Goal: Task Accomplishment & Management: Manage account settings

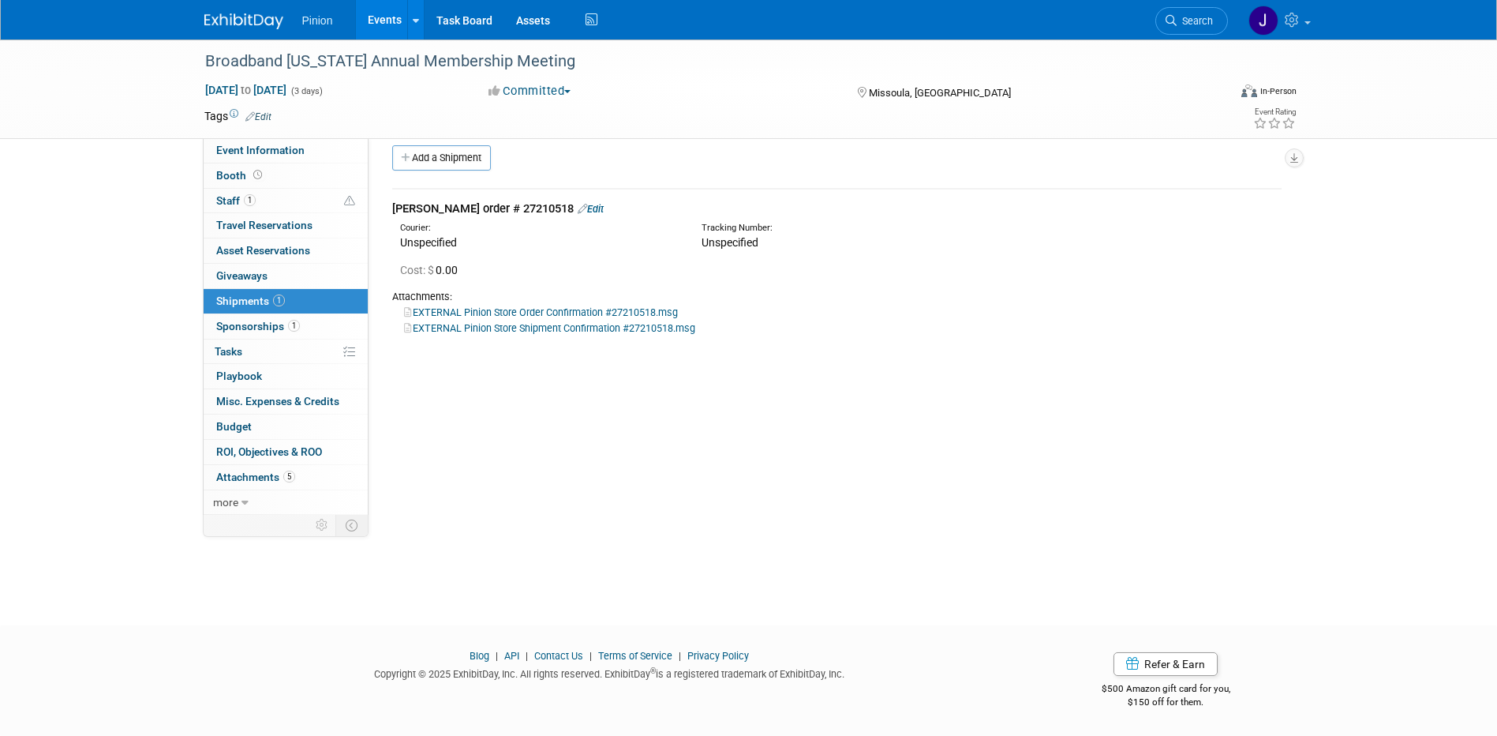
click at [249, 17] on img at bounding box center [243, 21] width 79 height 16
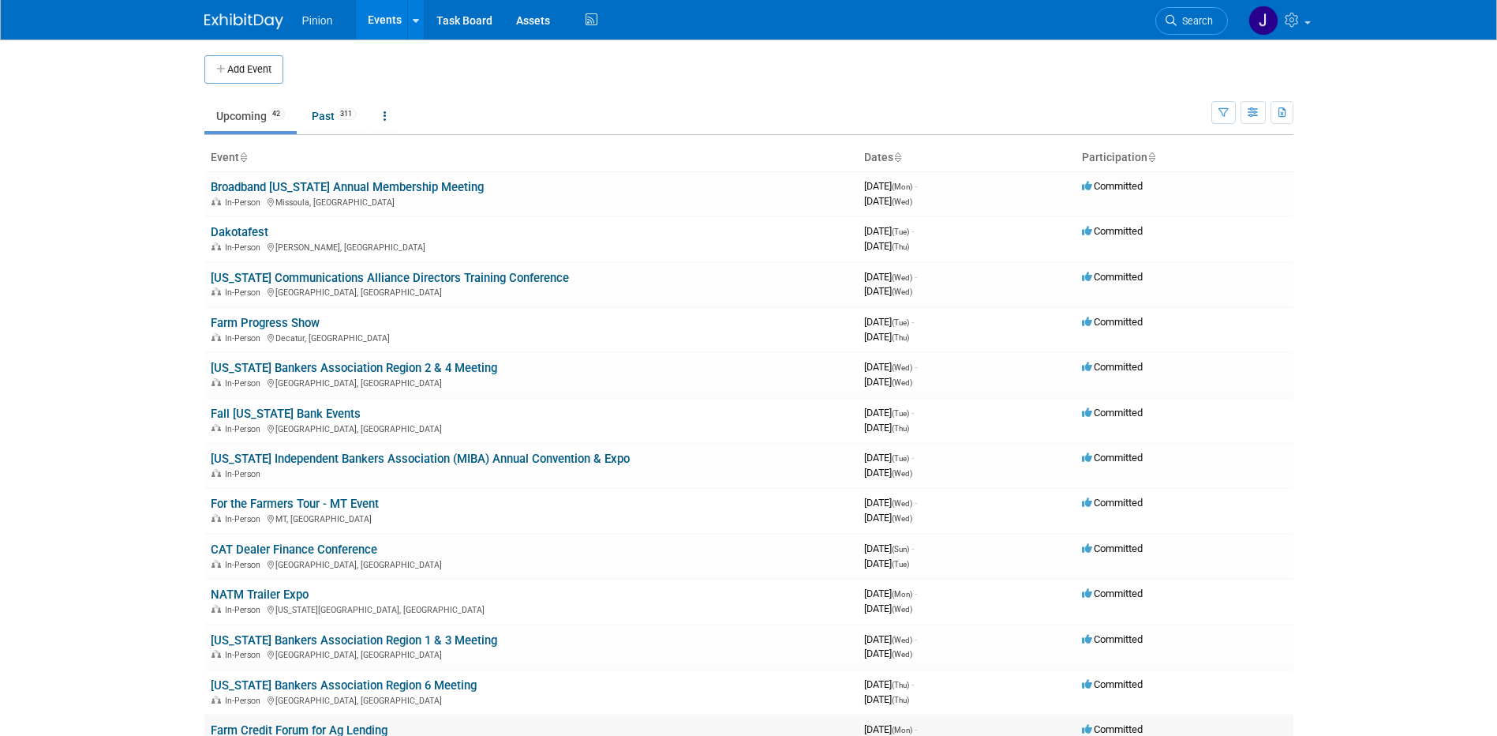
click at [380, 729] on link "Farm Credit Forum for Ag Lending" at bounding box center [299, 730] width 177 height 14
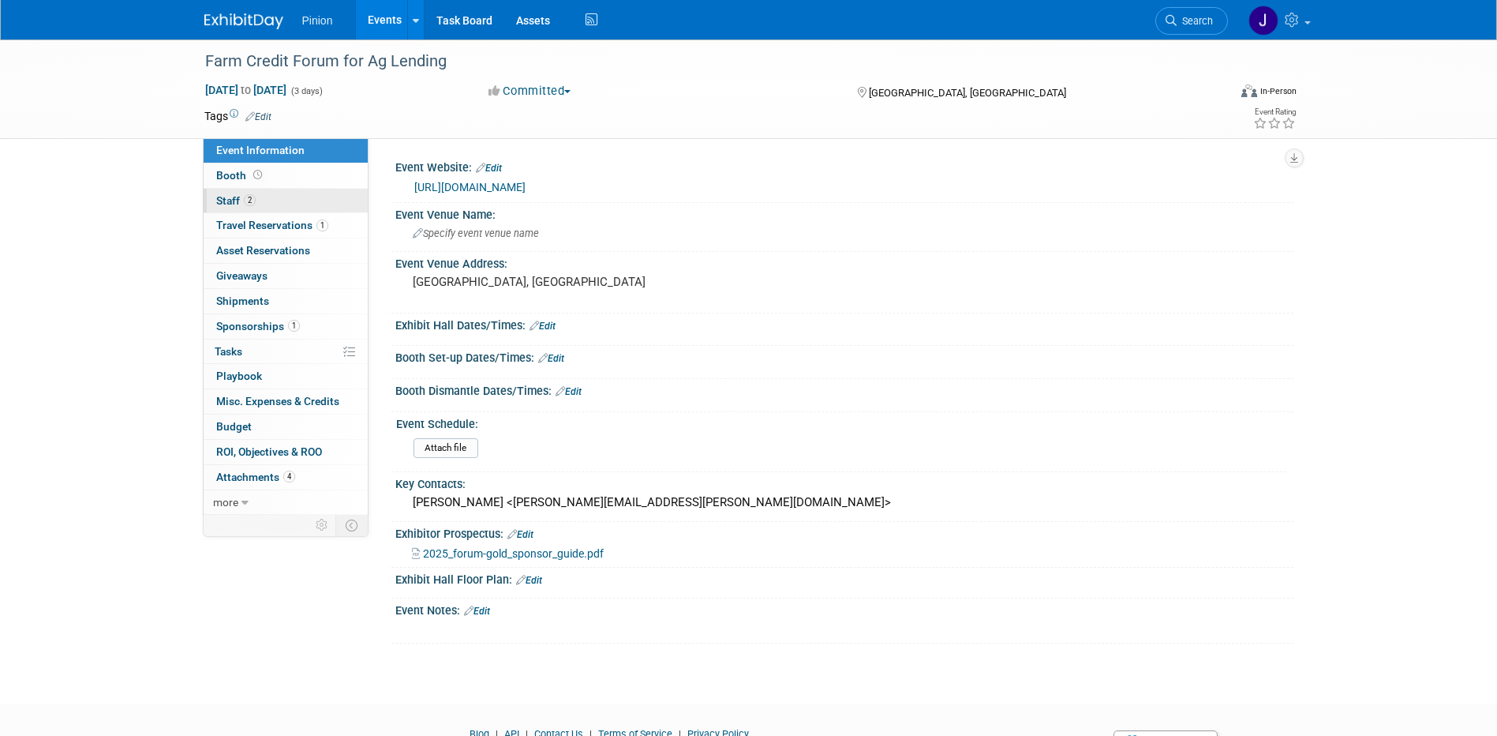
click at [228, 197] on span "Staff 2" at bounding box center [235, 200] width 39 height 13
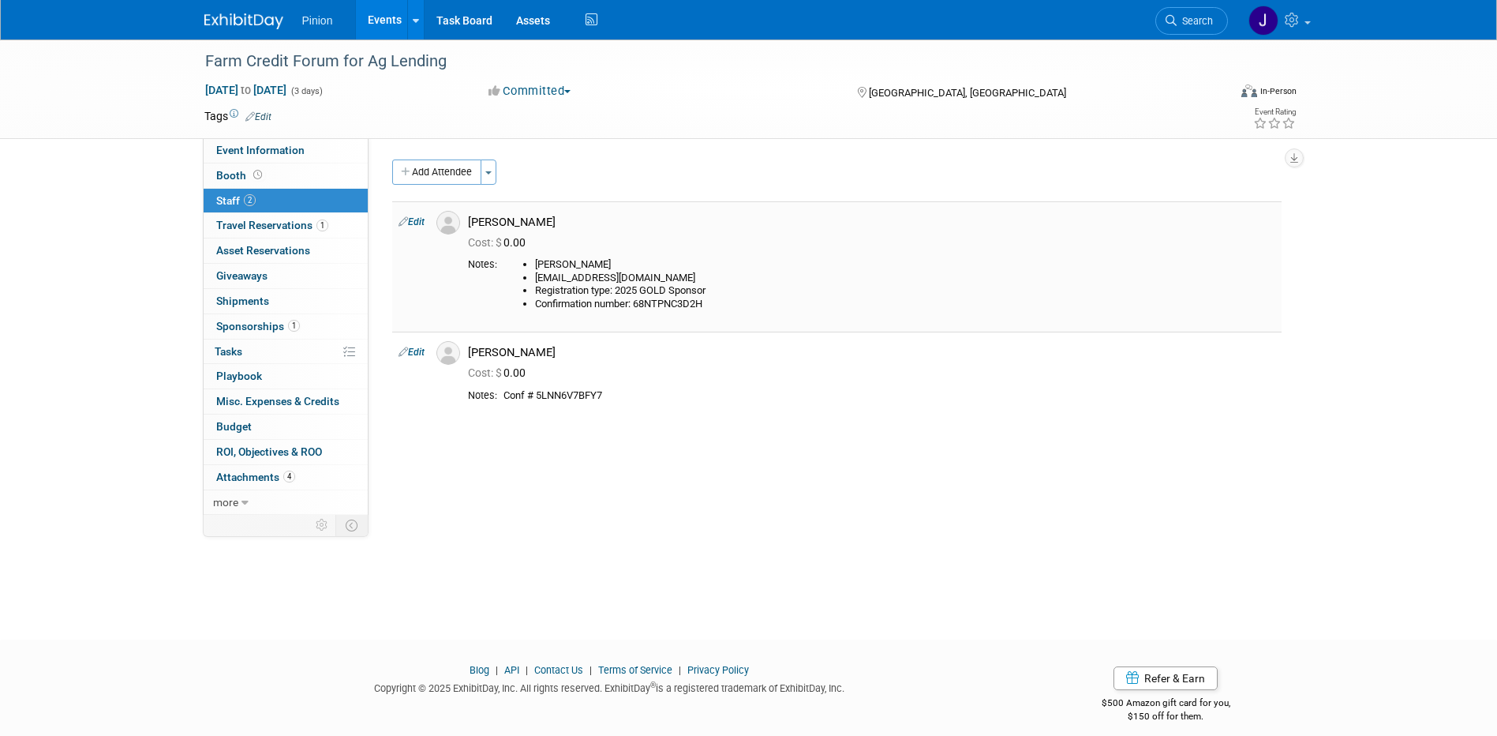
click at [425, 221] on link "Edit" at bounding box center [412, 221] width 26 height 11
select select "4f87b381-9297-4e76-8134-cefbb15a627f"
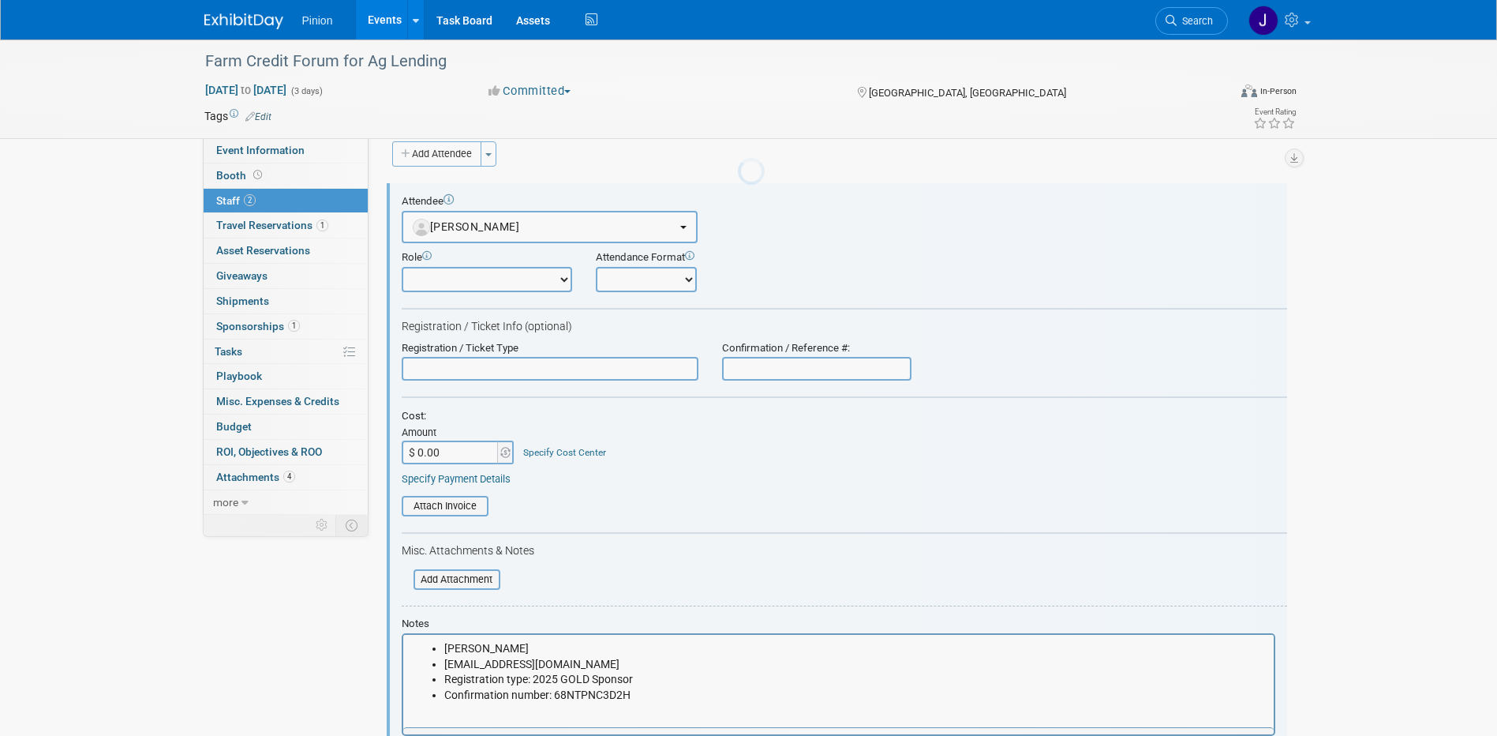
scroll to position [22, 0]
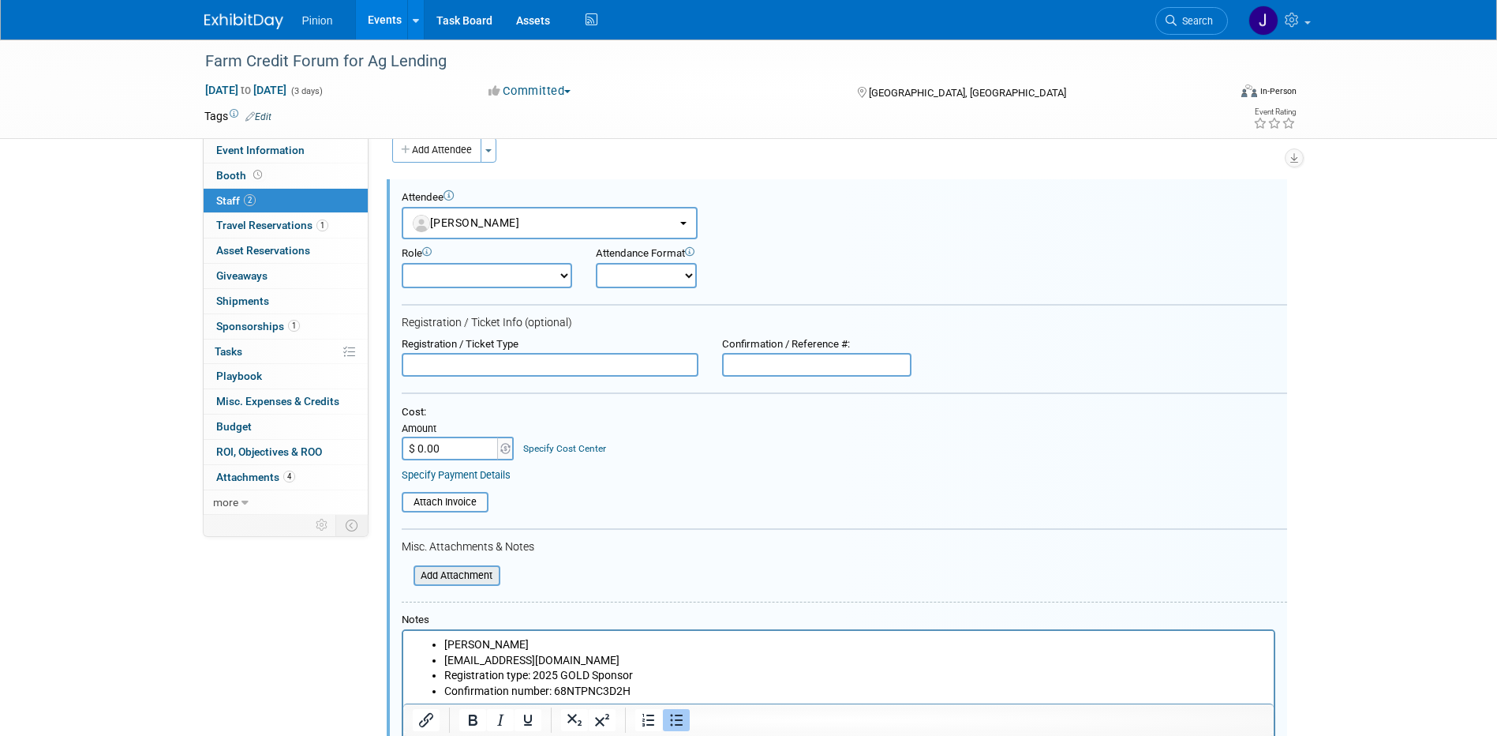
click at [466, 578] on input "file" at bounding box center [405, 575] width 188 height 17
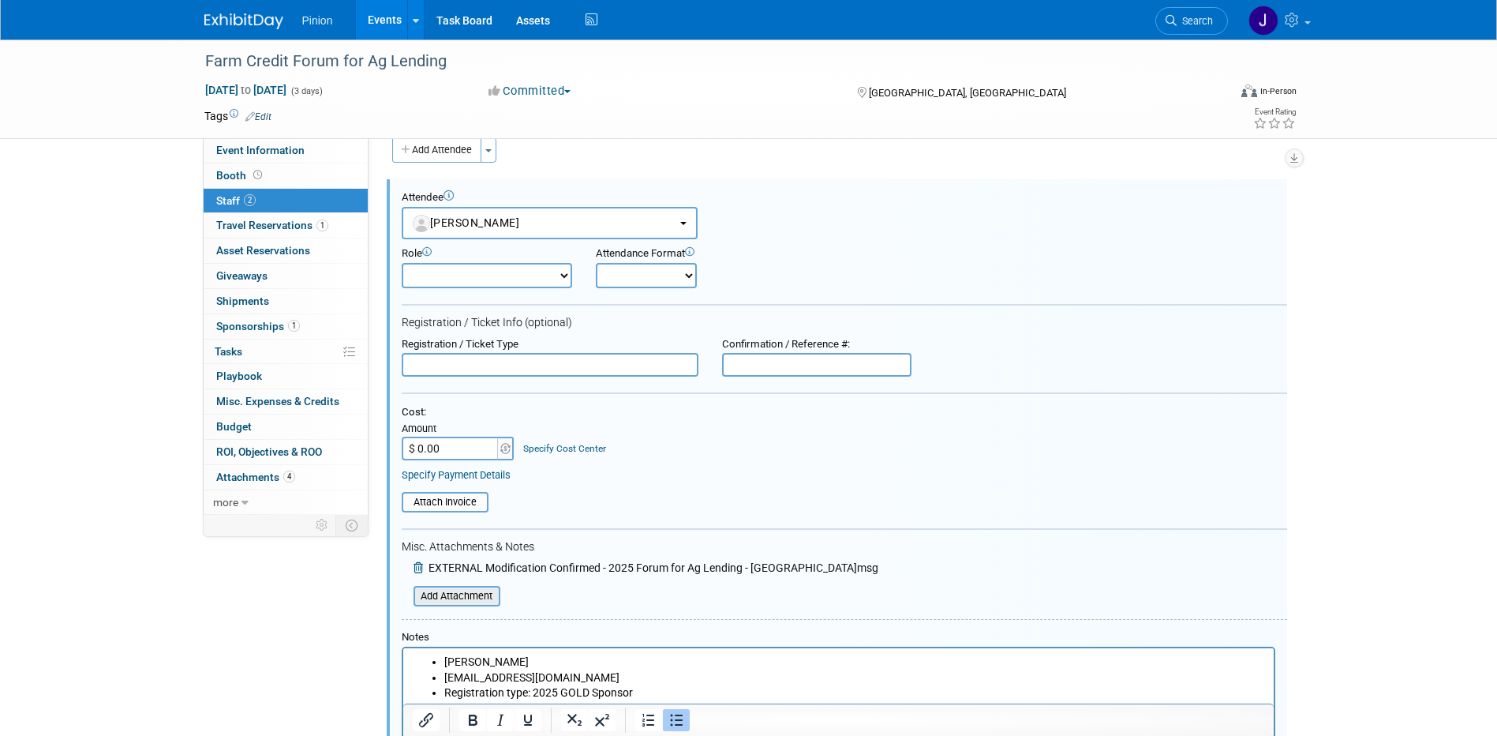
click at [471, 602] on input "file" at bounding box center [405, 595] width 188 height 17
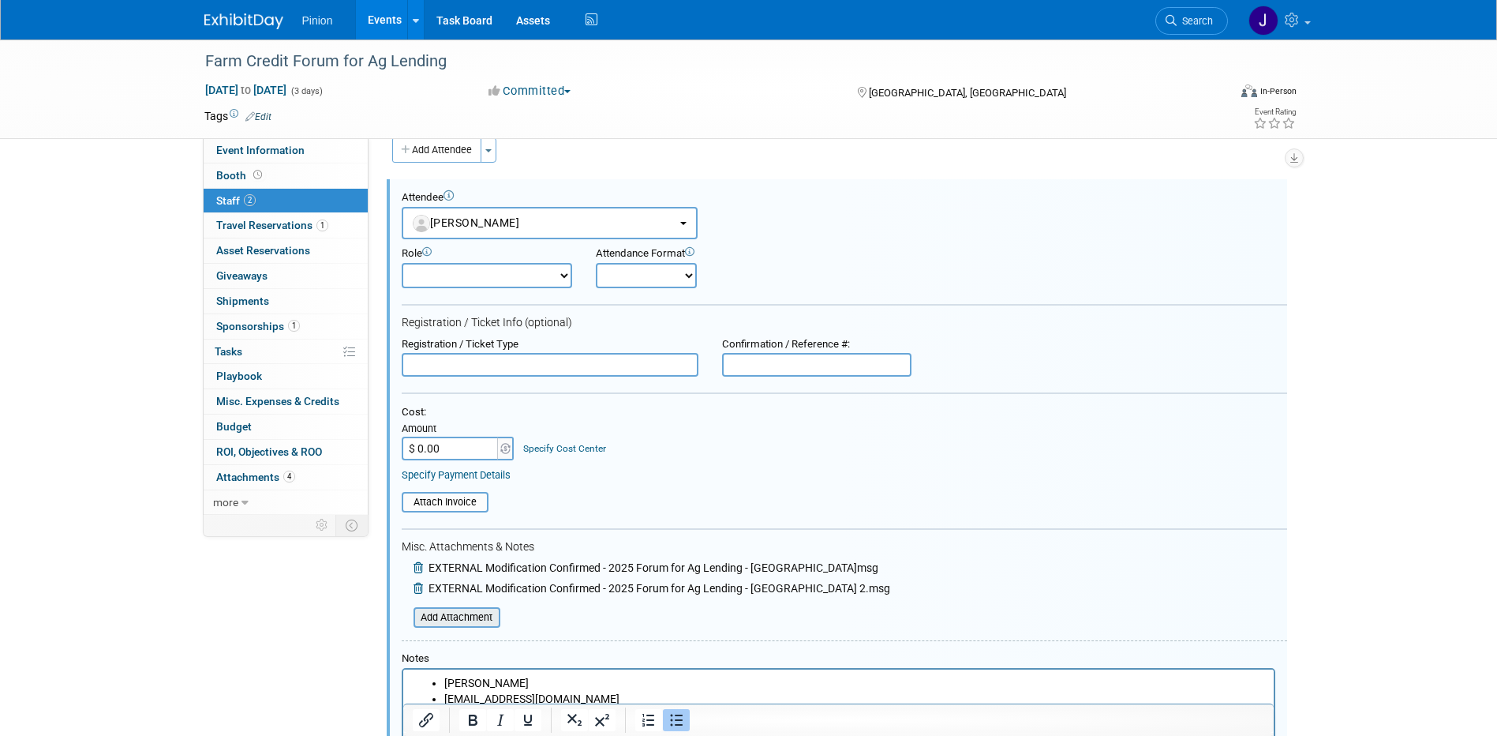
click at [476, 621] on input "file" at bounding box center [405, 617] width 188 height 17
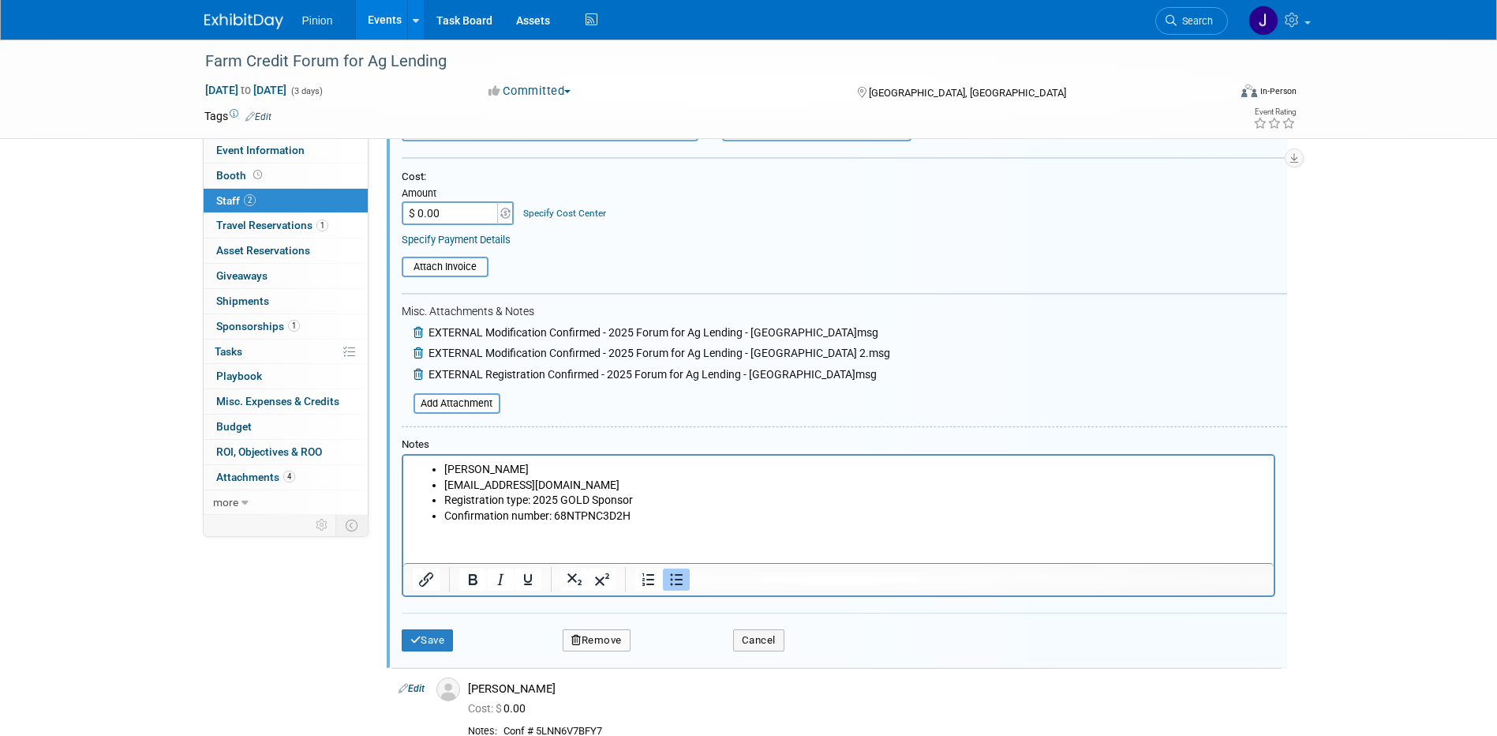
scroll to position [263, 0]
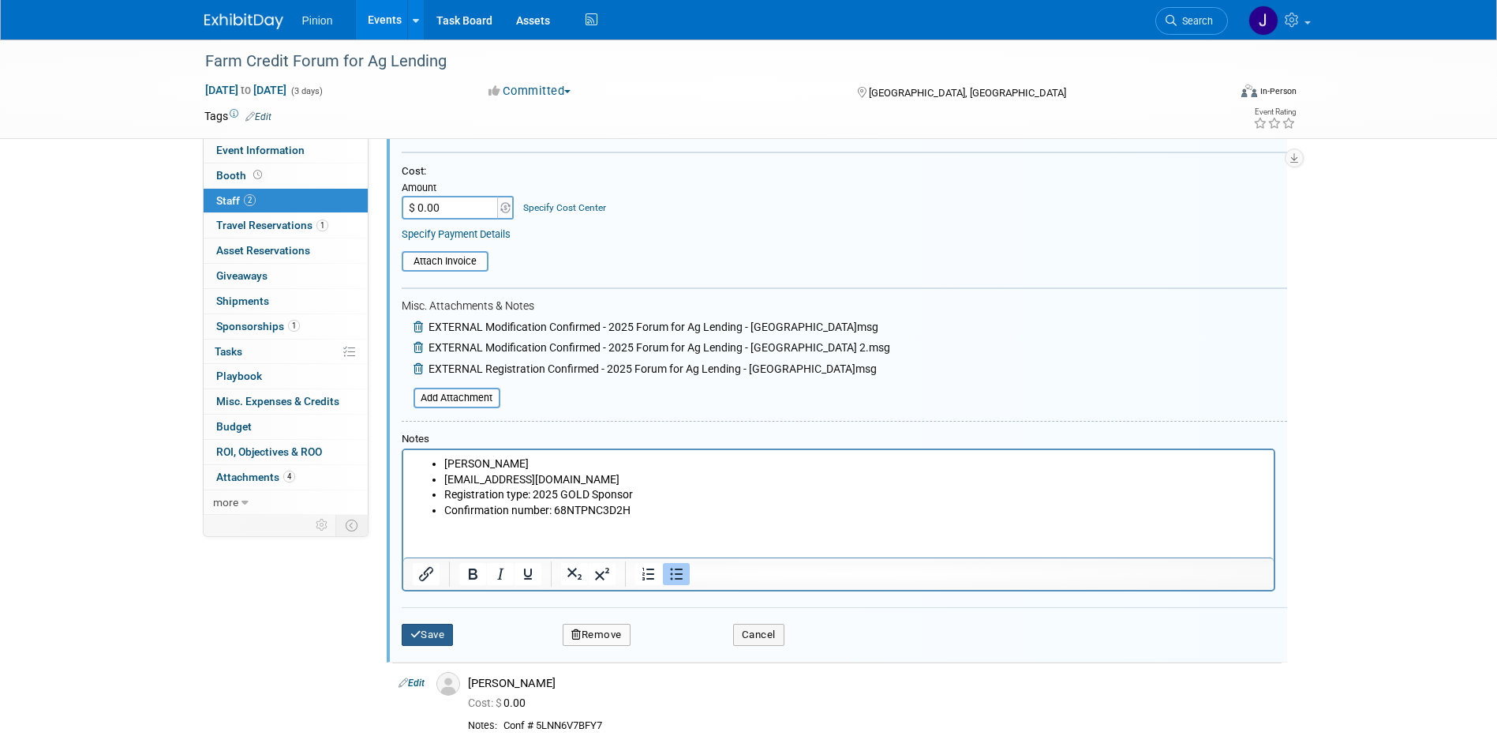
click at [425, 639] on button "Save" at bounding box center [428, 635] width 52 height 22
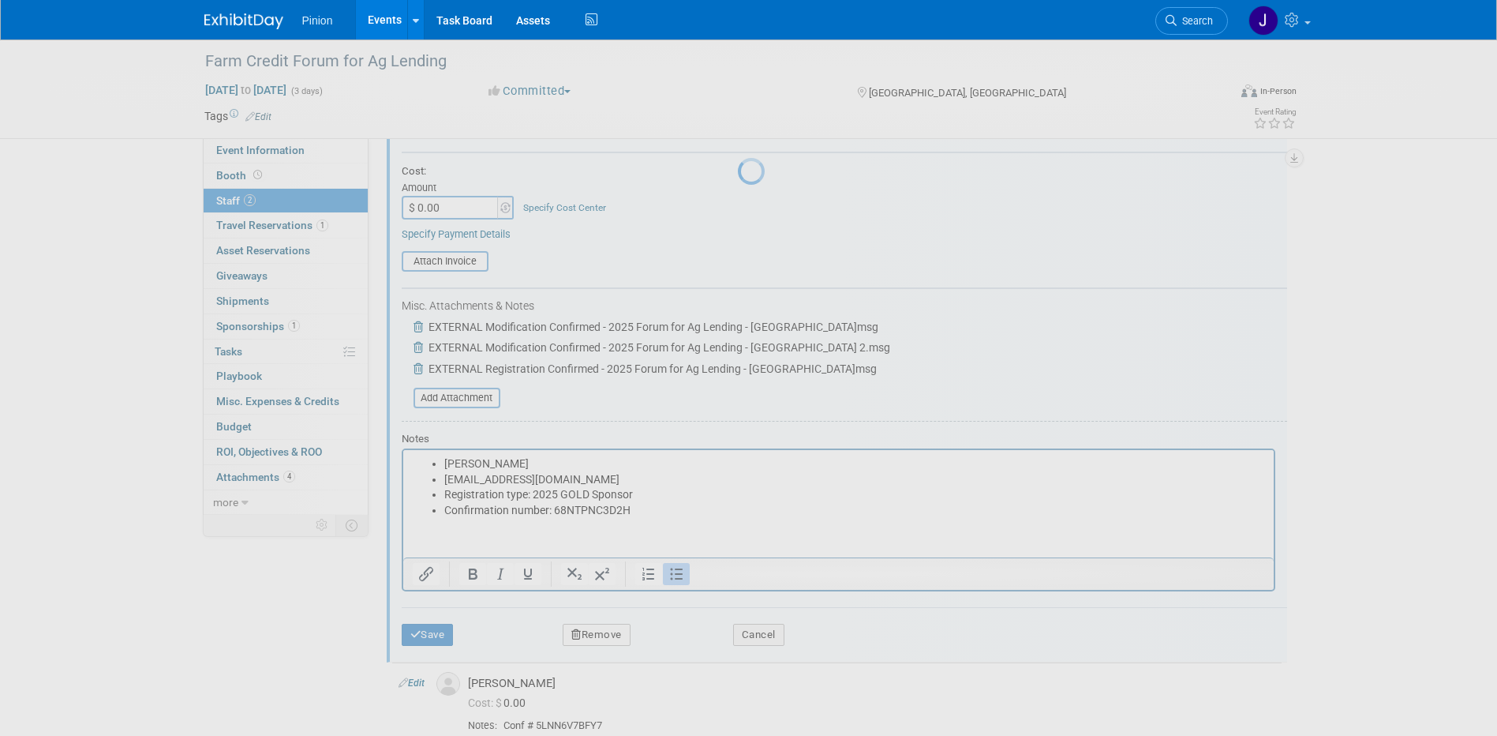
scroll to position [14, 0]
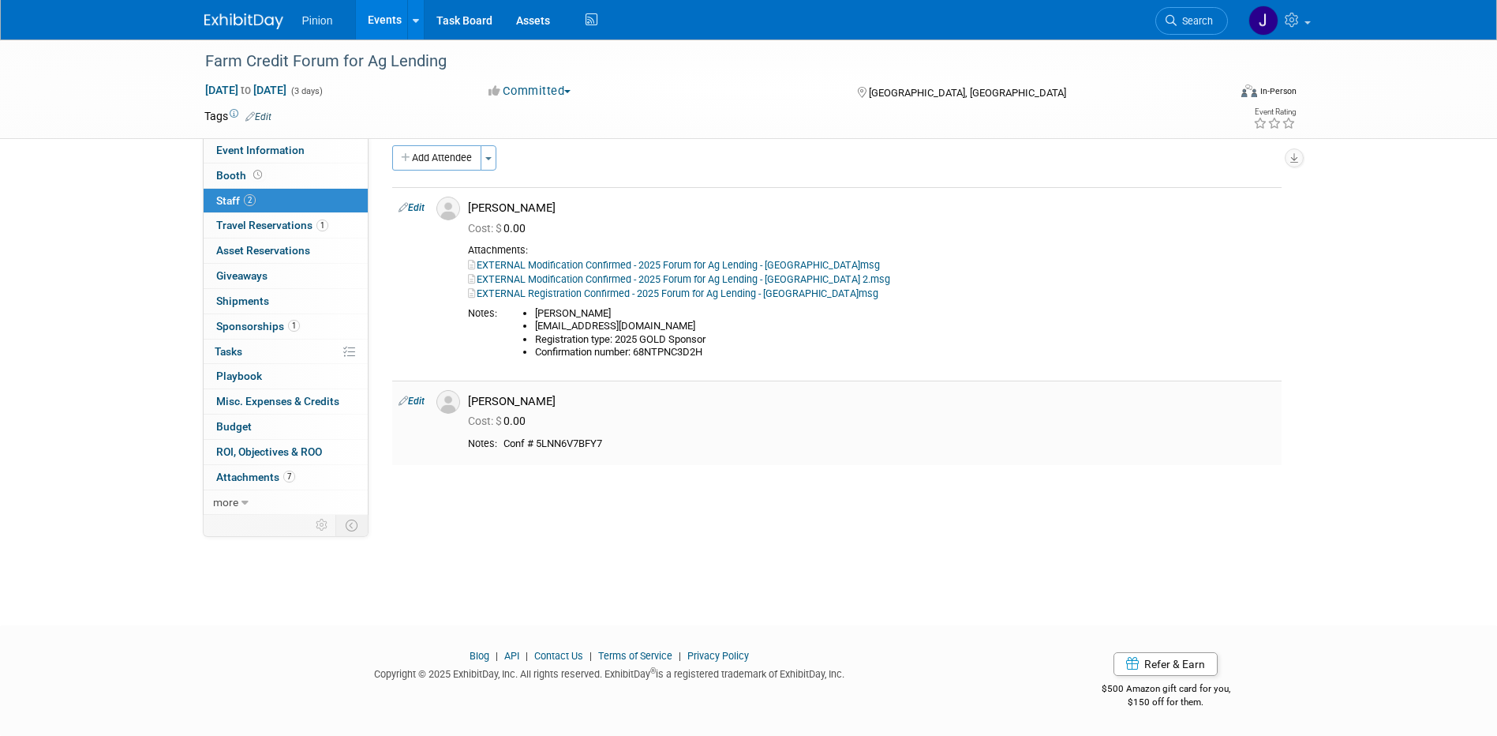
click at [411, 401] on link "Edit" at bounding box center [412, 400] width 26 height 11
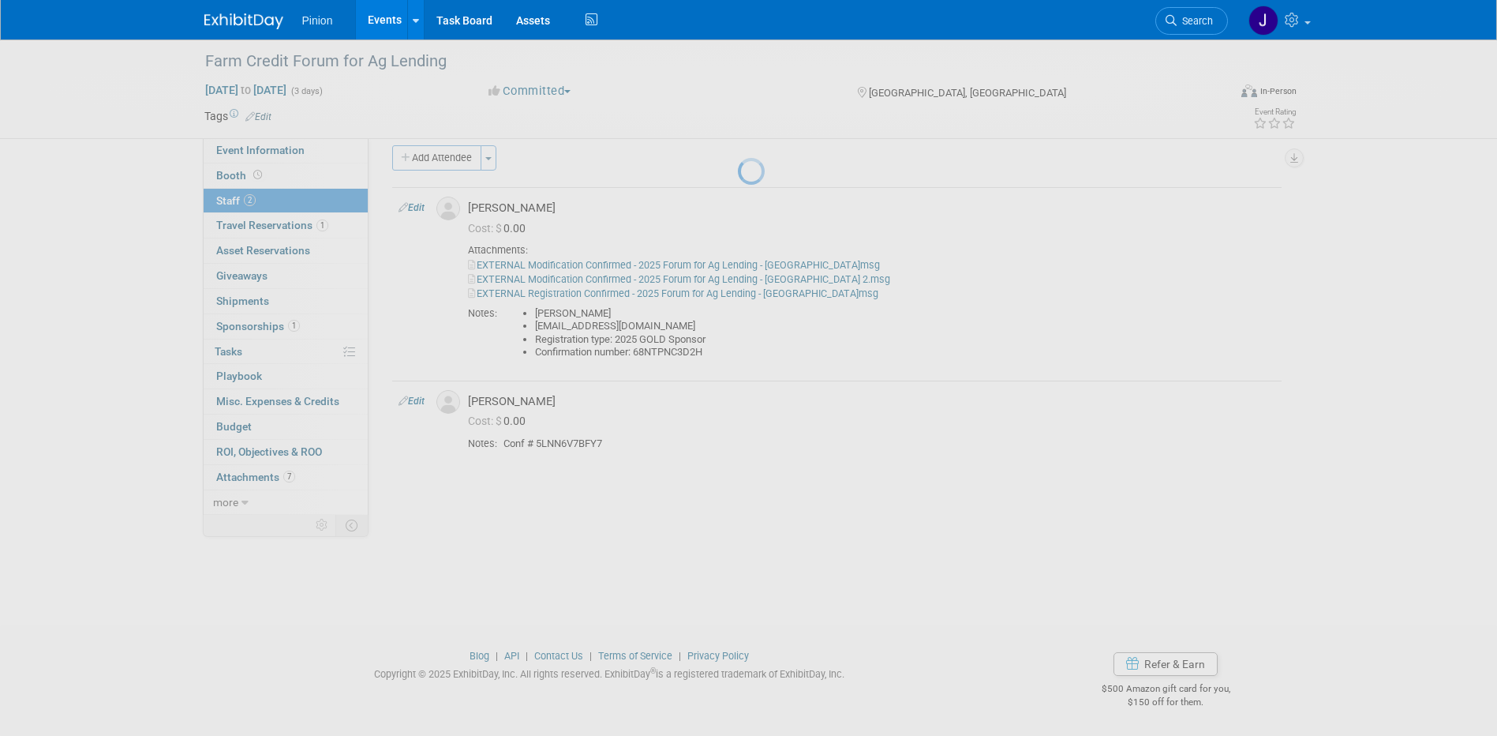
select select "3c023e8d-7a2f-4ec4-8c95-32d72961638f"
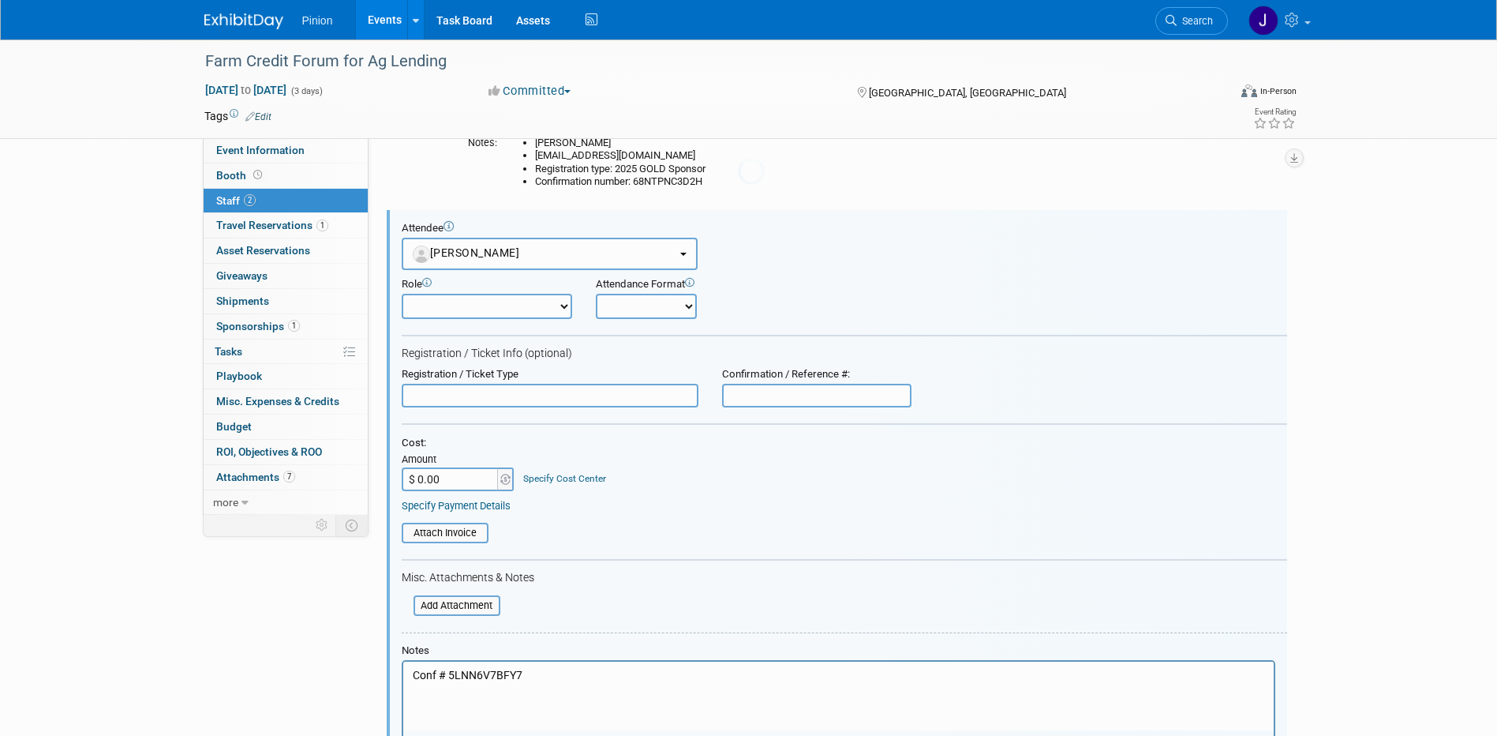
scroll to position [216, 0]
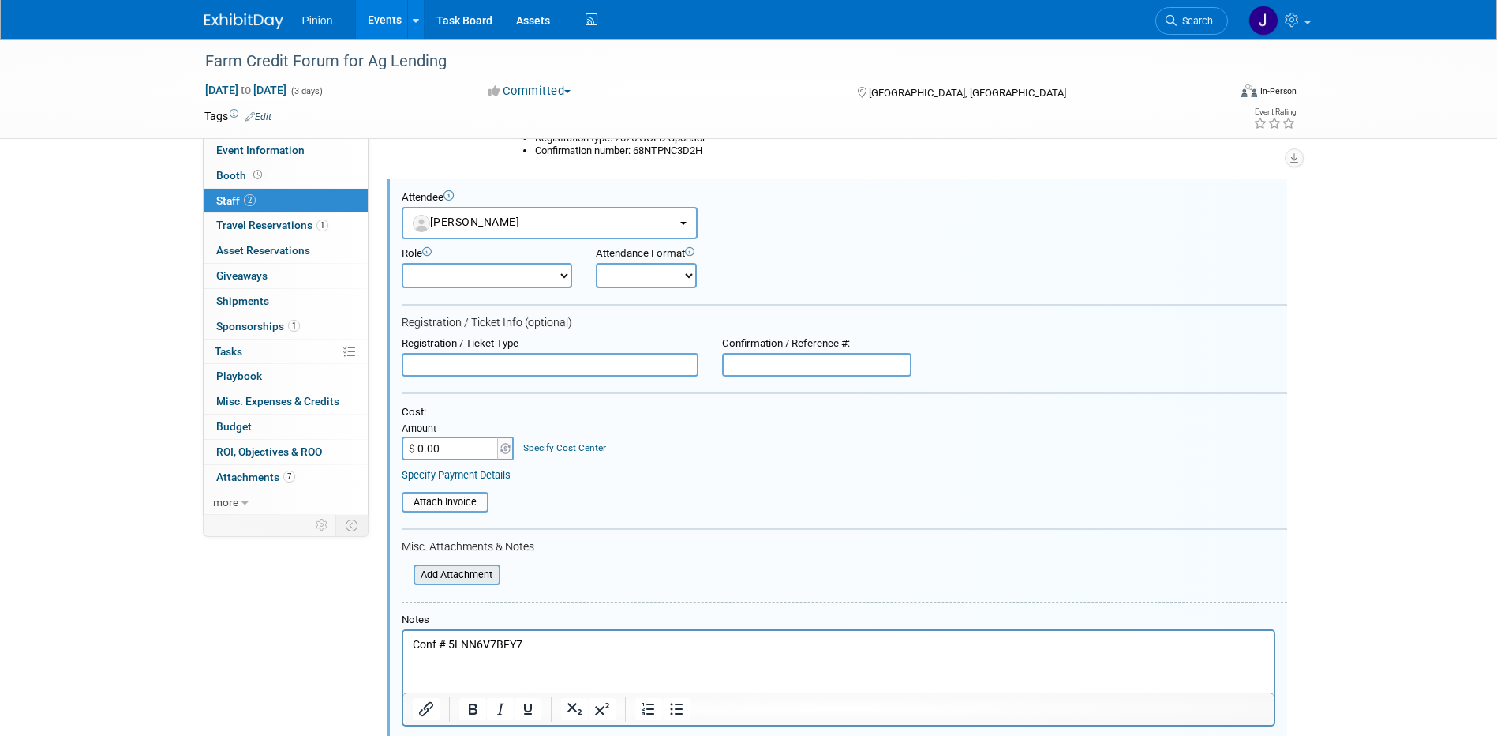
click at [473, 583] on input "file" at bounding box center [405, 574] width 188 height 17
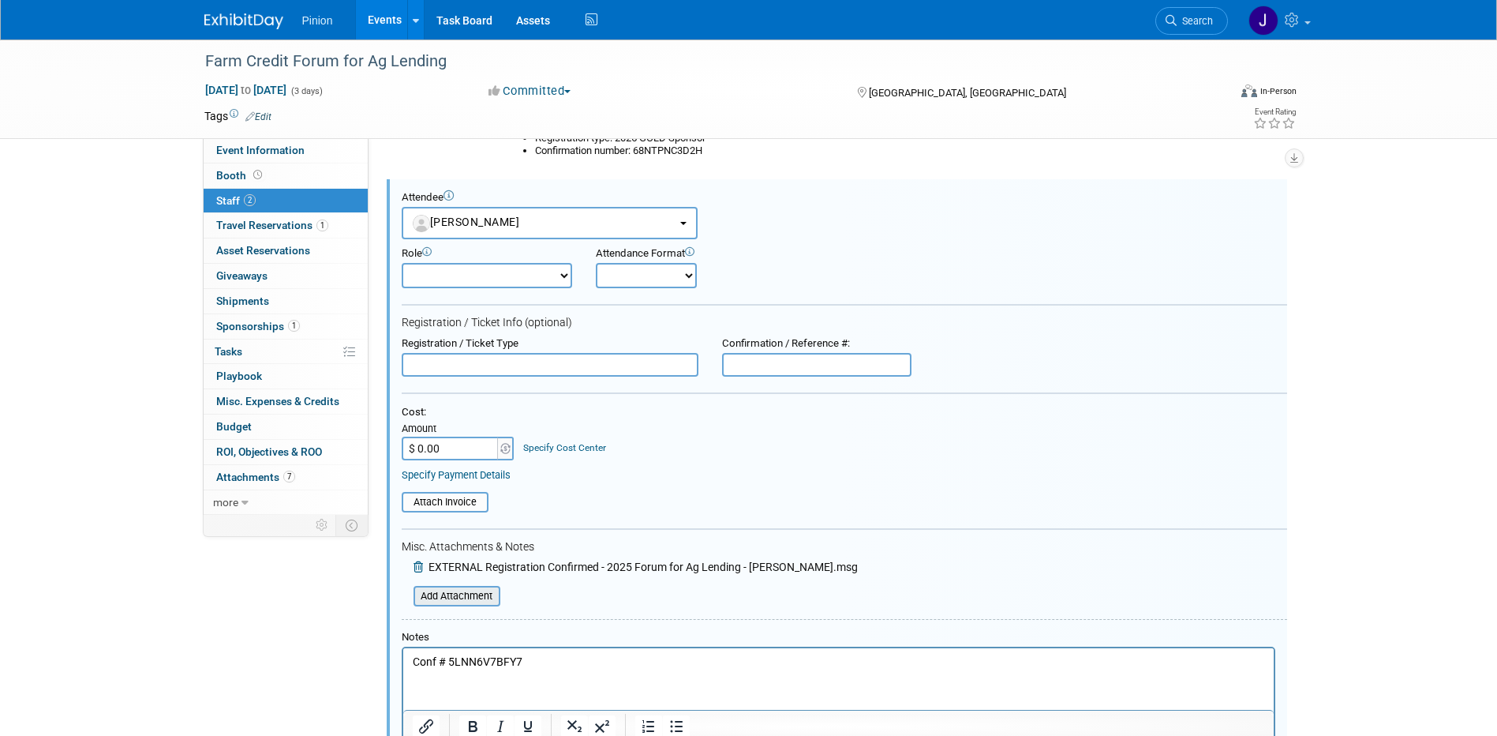
click at [483, 603] on input "file" at bounding box center [405, 595] width 188 height 17
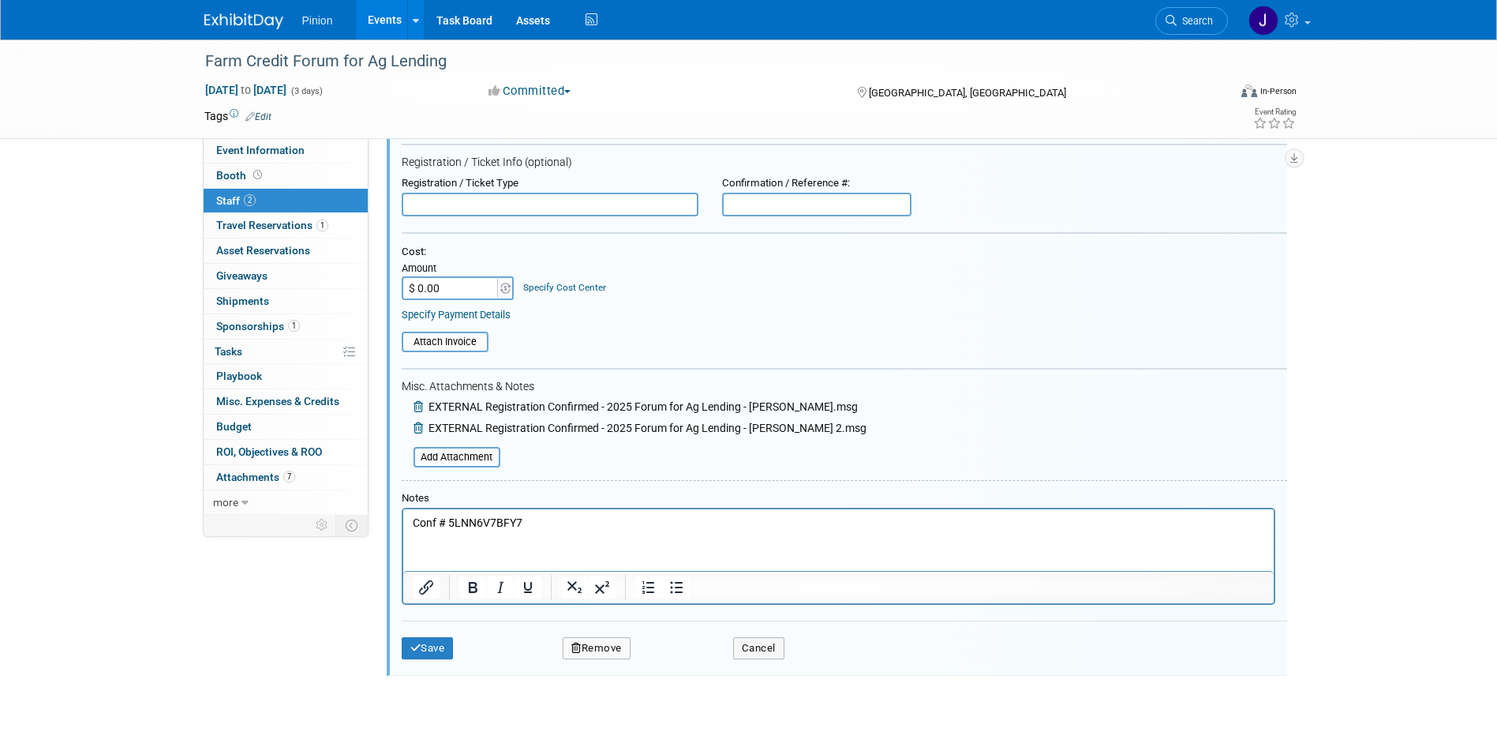
scroll to position [503, 0]
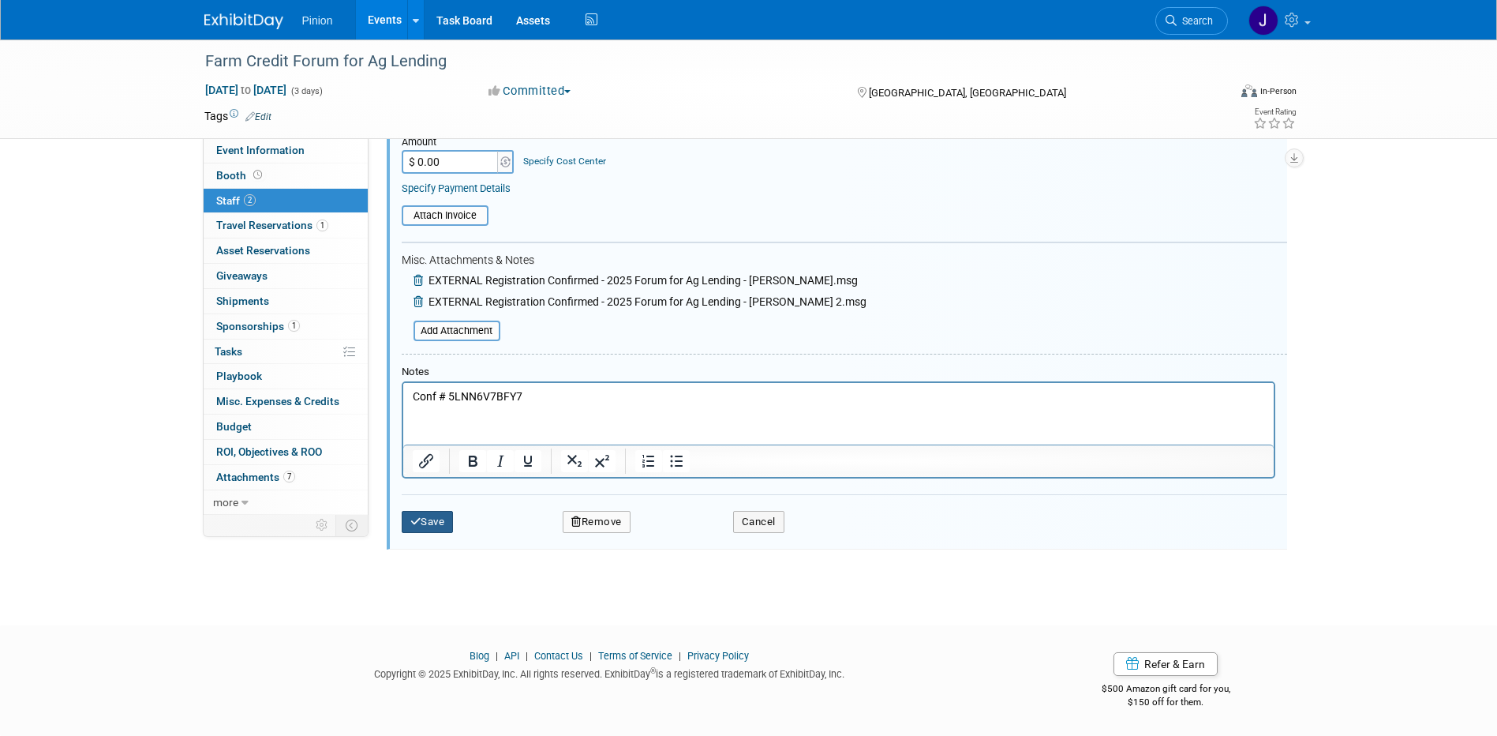
click at [435, 528] on button "Save" at bounding box center [428, 522] width 52 height 22
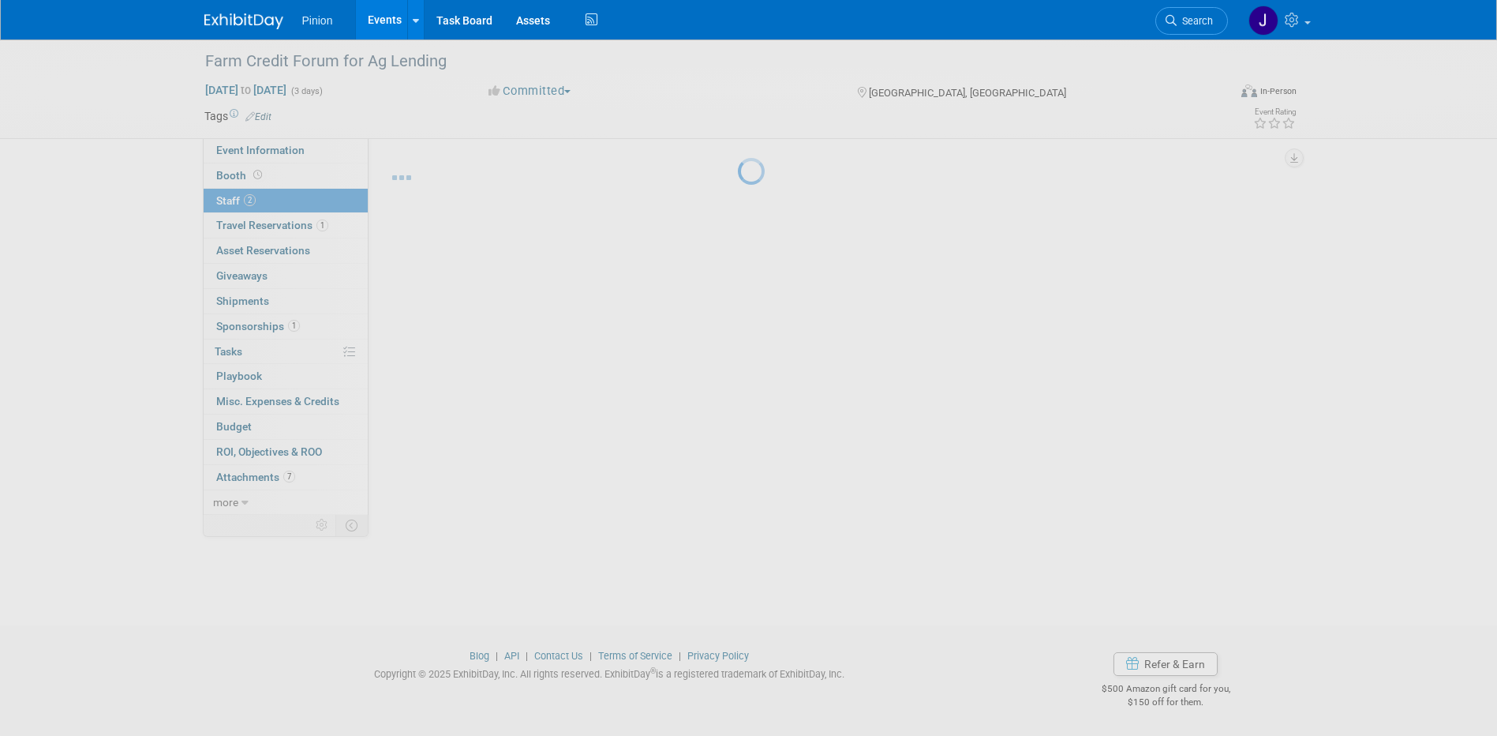
scroll to position [14, 0]
